Goal: Find contact information

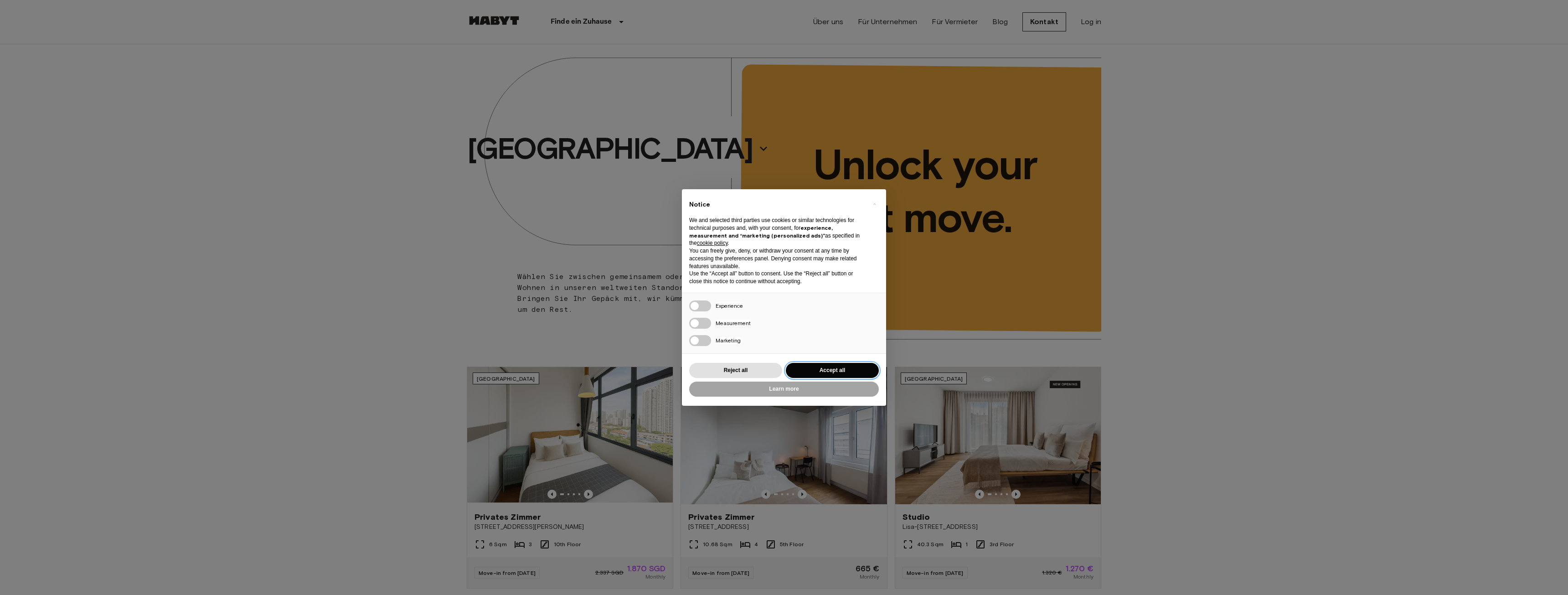
click at [823, 370] on button "Accept all" at bounding box center [833, 371] width 93 height 15
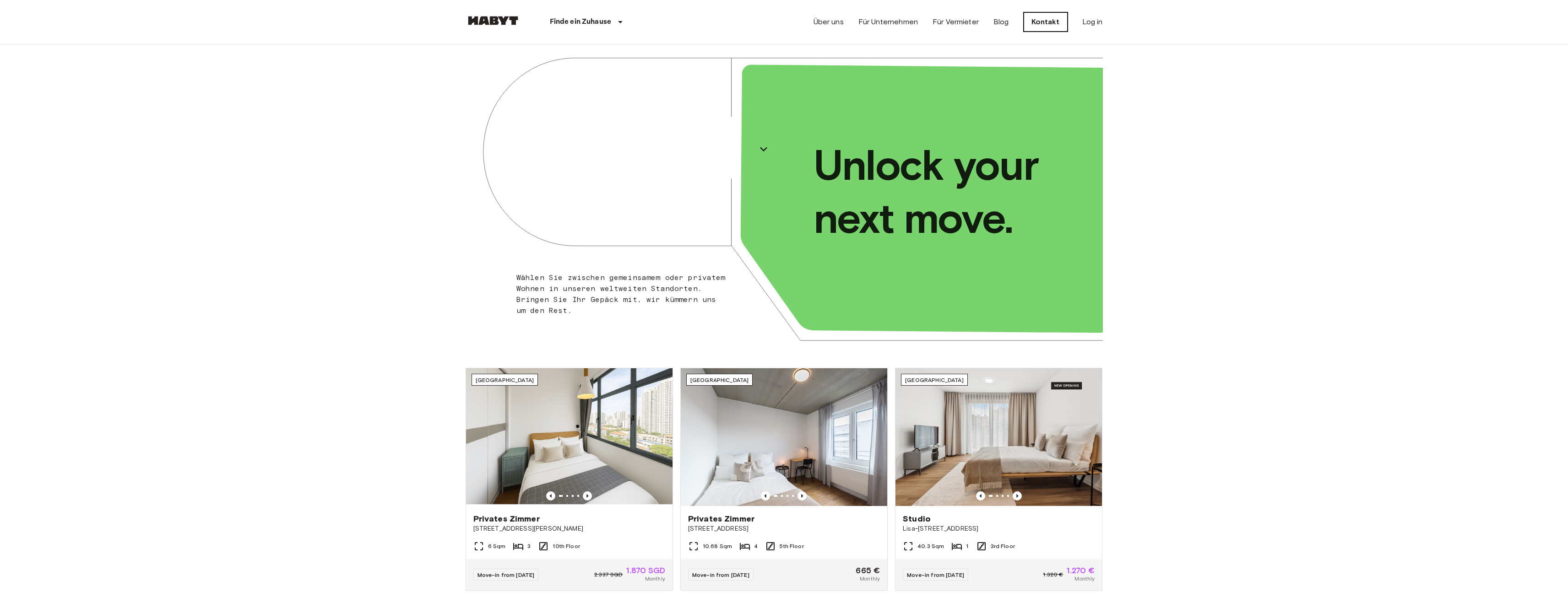
click at [1046, 20] on link "Kontakt" at bounding box center [1046, 22] width 44 height 19
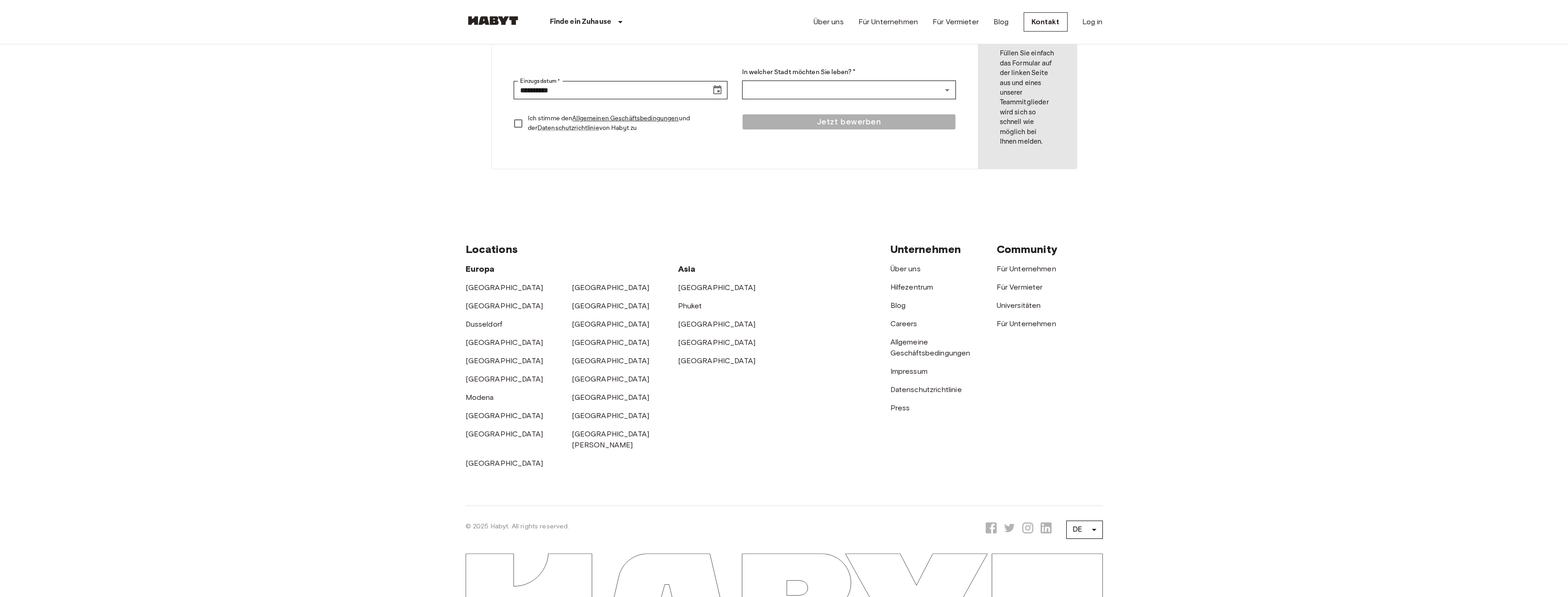
scroll to position [229, 0]
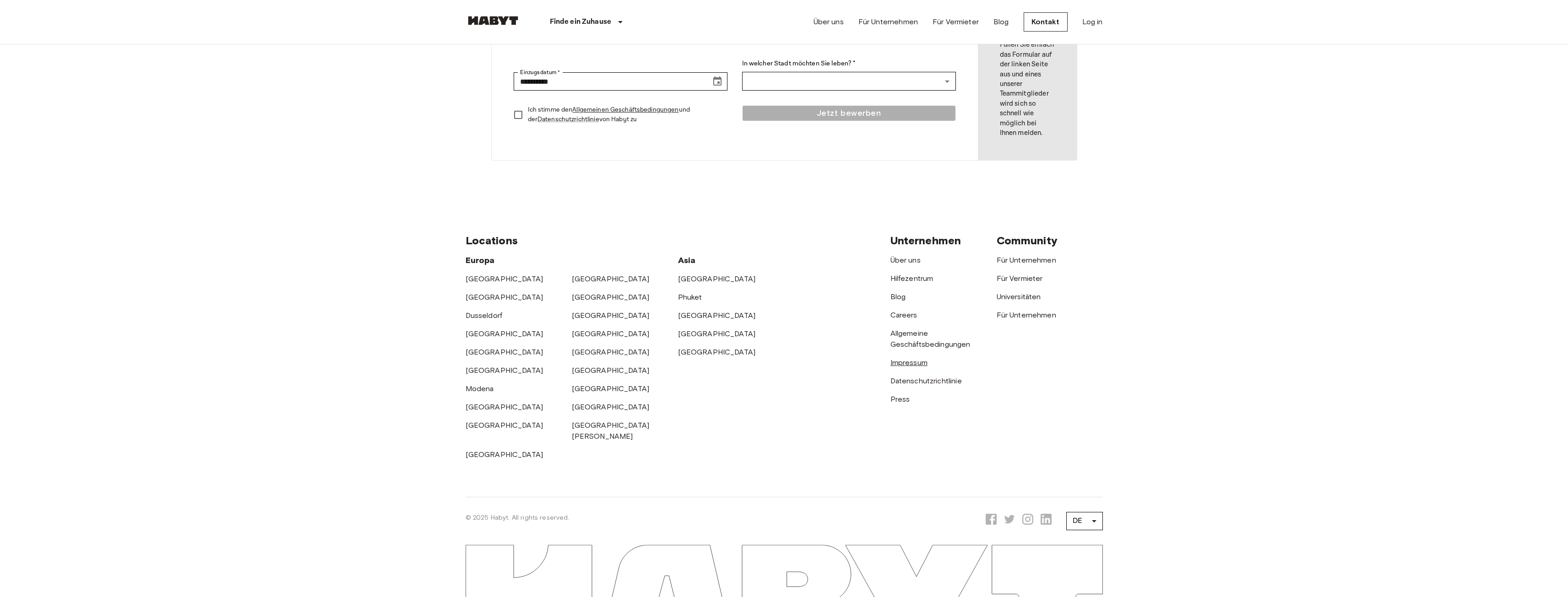
click at [906, 361] on link "Impressum" at bounding box center [908, 363] width 37 height 8
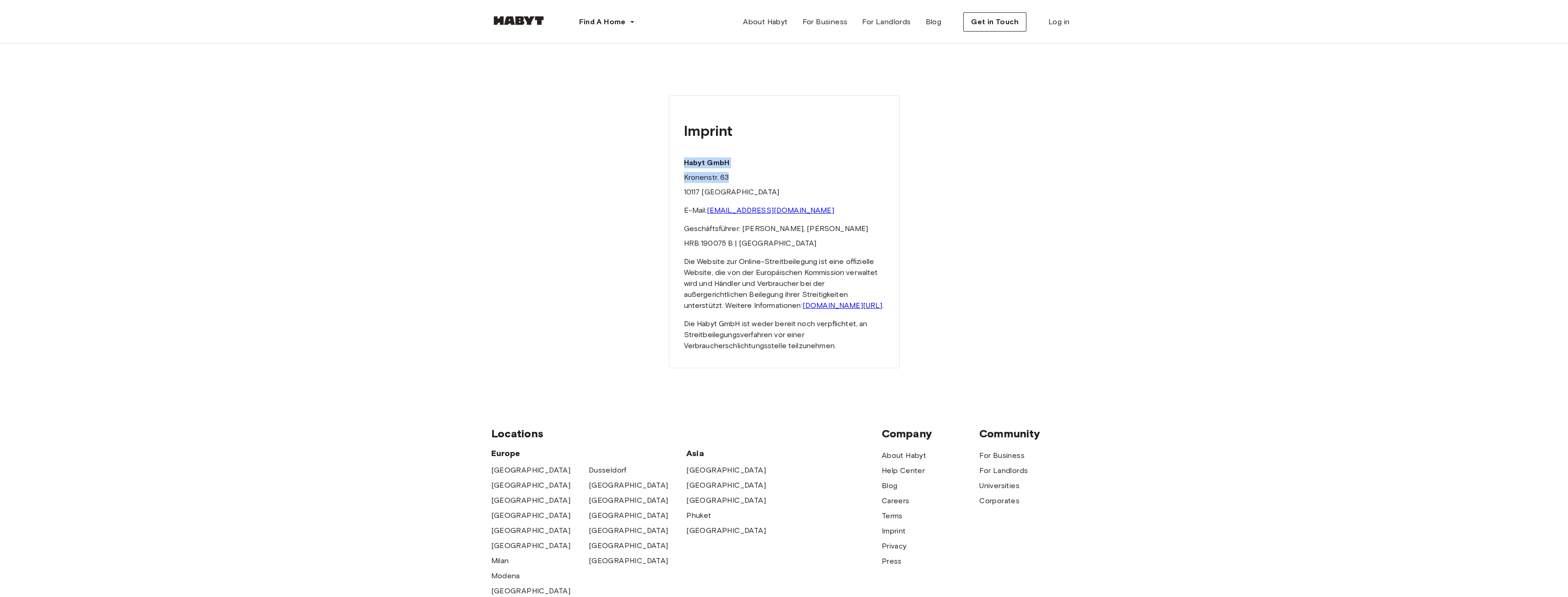
drag, startPoint x: 684, startPoint y: 161, endPoint x: 739, endPoint y: 173, distance: 56.3
click at [739, 173] on div "Imprint Habyt GmbH Kronenstr. 63 10117 Berlin E-Mail: hello@habyt.com Geschäfts…" at bounding box center [784, 231] width 231 height 273
drag, startPoint x: 725, startPoint y: 192, endPoint x: 686, endPoint y: 162, distance: 49.2
click at [686, 162] on div "Imprint Habyt GmbH Kronenstr. 63 10117 Berlin E-Mail: hello@habyt.com Geschäfts…" at bounding box center [784, 231] width 231 height 273
copy div "Habyt GmbH Kronenstr. 63 10117 Berlin"
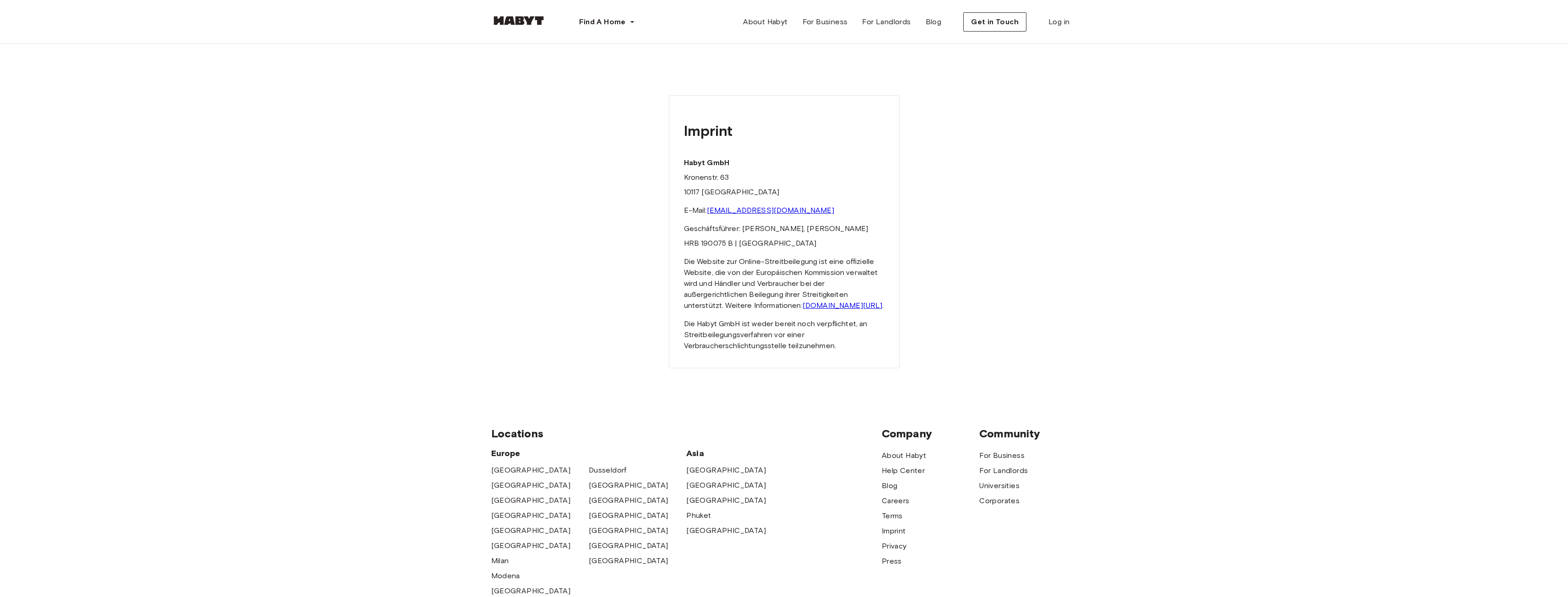
click at [843, 242] on p "HRB 190075 B | Amtsgericht Berlin" at bounding box center [784, 243] width 201 height 11
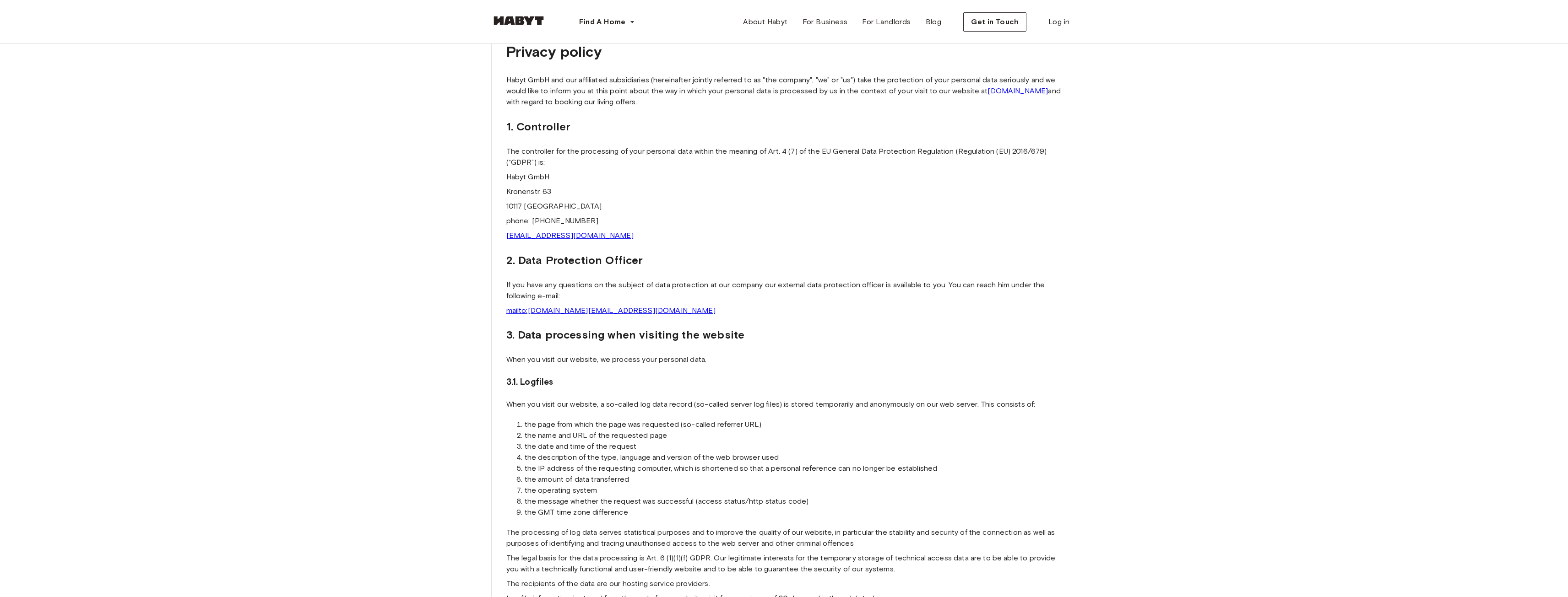
scroll to position [92, 0]
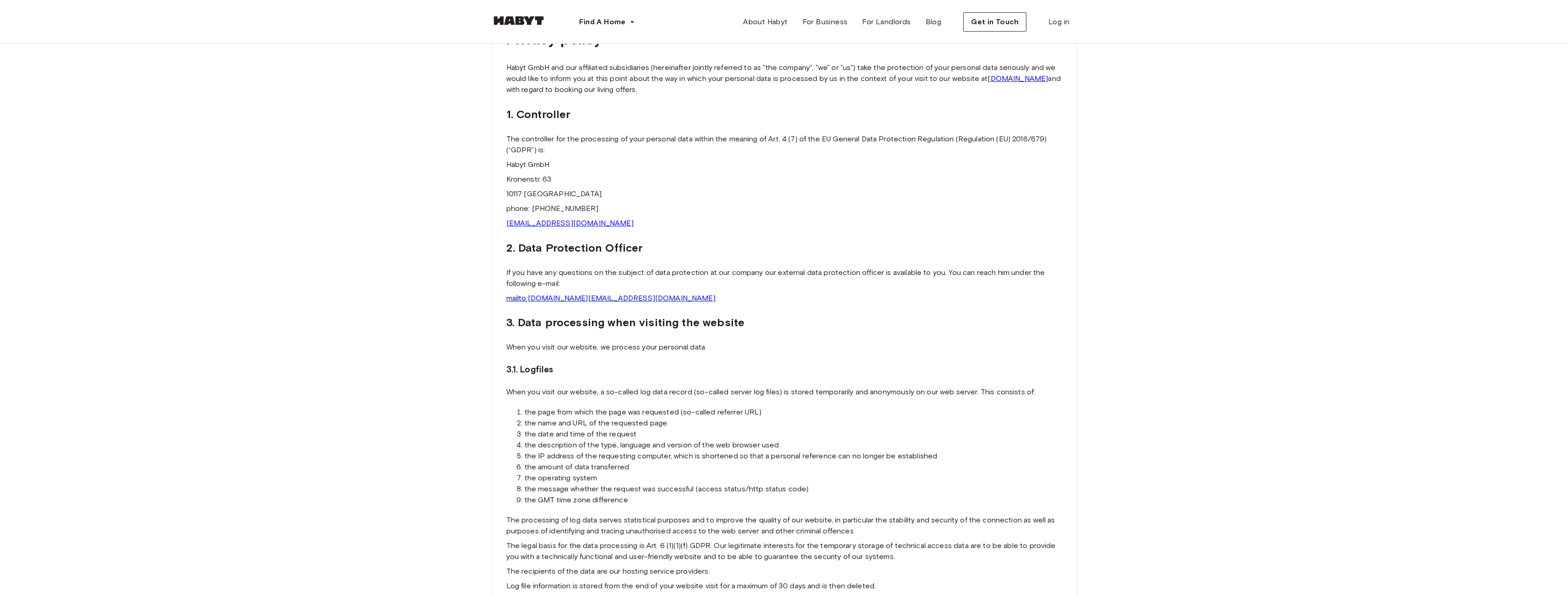
click at [577, 206] on p "phone: [PHONE_NUMBER]" at bounding box center [784, 209] width 556 height 11
click at [601, 208] on p "phone: +49 15737854920" at bounding box center [784, 209] width 556 height 11
drag, startPoint x: 600, startPoint y: 208, endPoint x: 501, endPoint y: 207, distance: 99.0
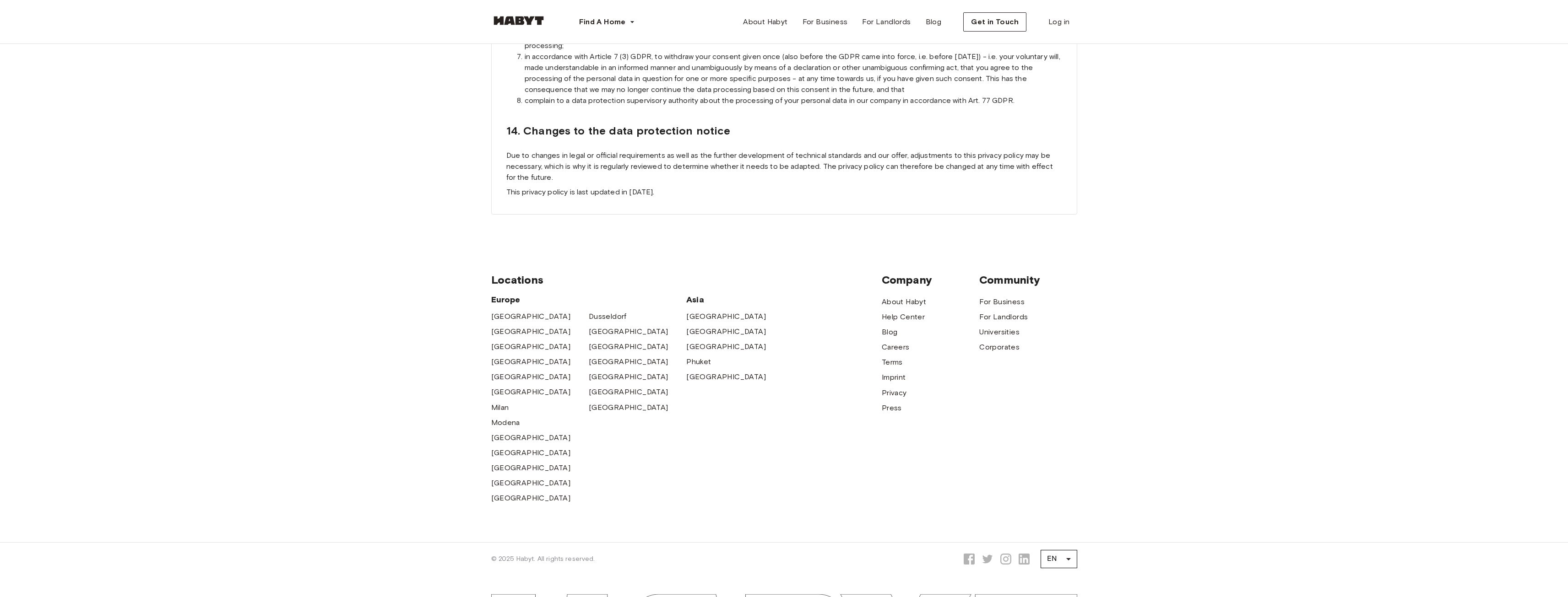
scroll to position [7897, 0]
